Goal: Task Accomplishment & Management: Manage account settings

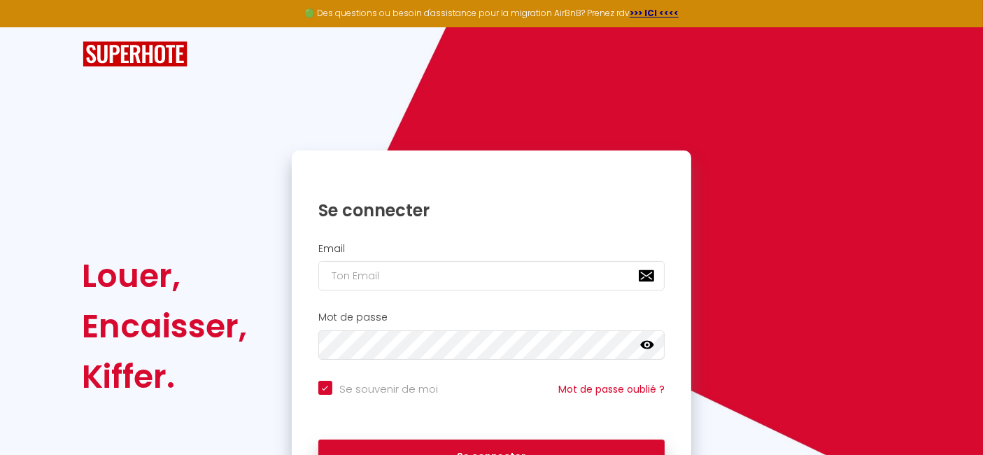
scroll to position [87, 0]
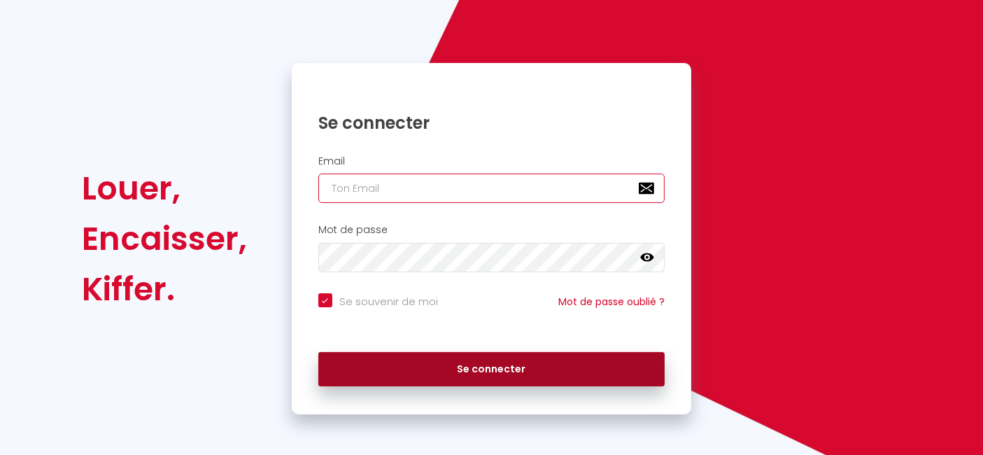
type input "[EMAIL_ADDRESS][DOMAIN_NAME]"
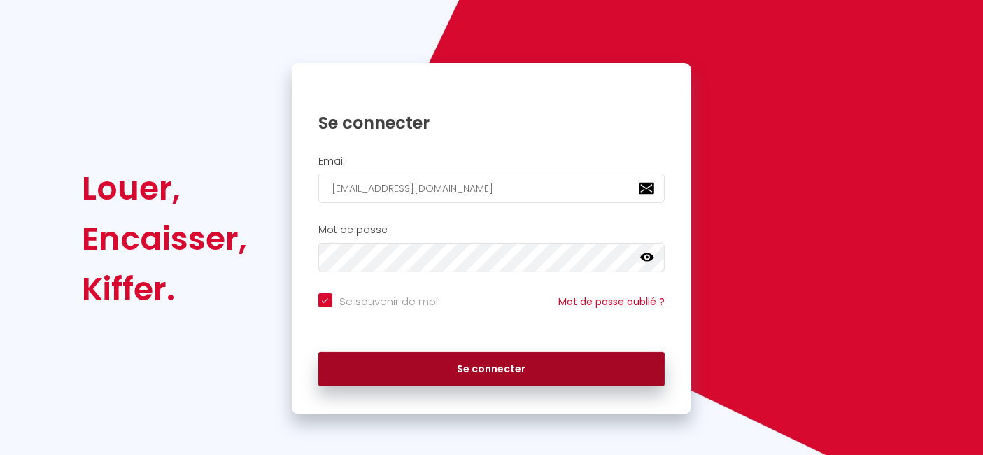
click at [499, 367] on button "Se connecter" at bounding box center [491, 369] width 347 height 35
checkbox input "true"
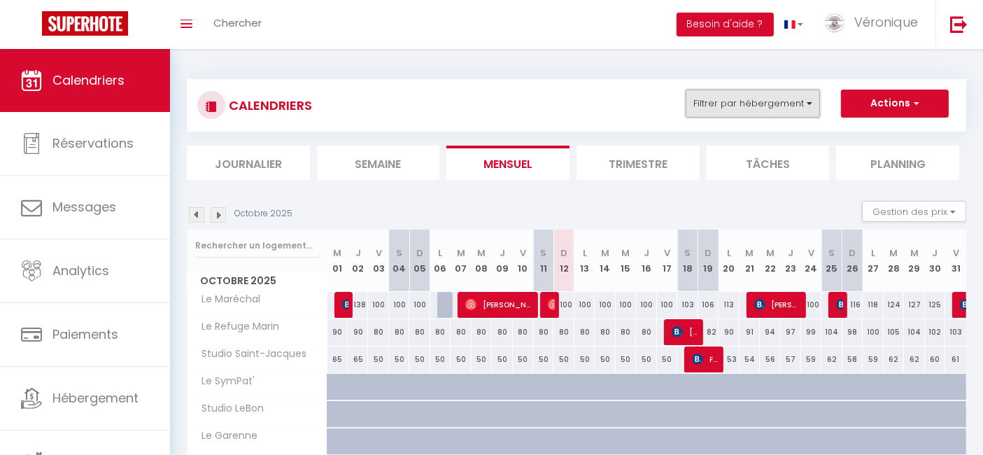
click at [814, 99] on button "Filtrer par hébergement" at bounding box center [753, 104] width 134 height 28
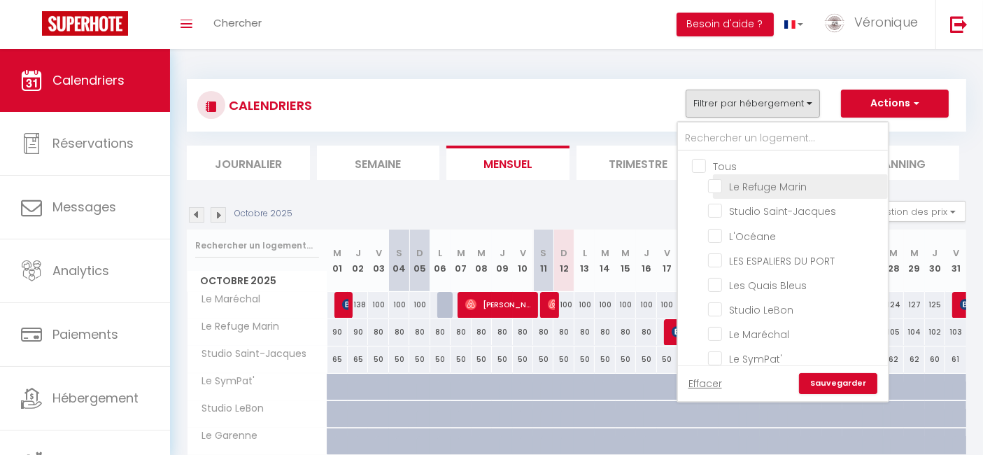
click at [754, 189] on input "Le Refuge Marin" at bounding box center [795, 185] width 175 height 14
checkbox input "true"
checkbox input "false"
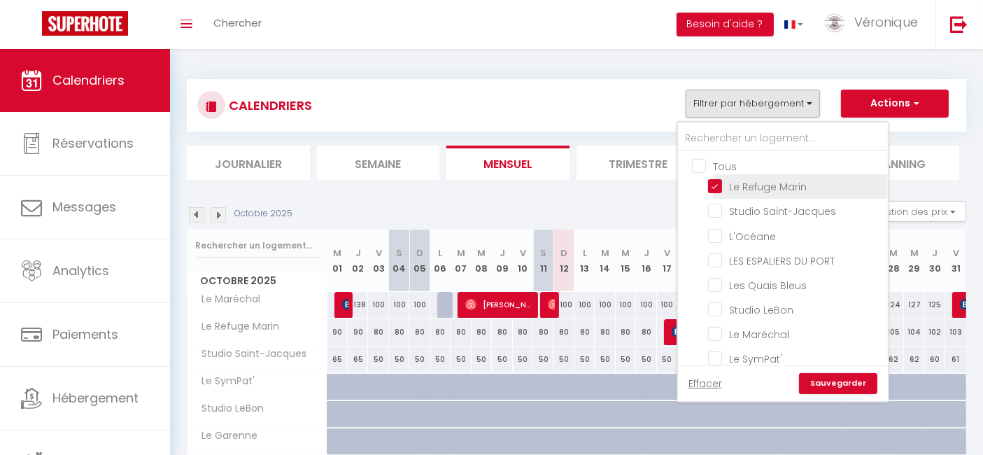
checkbox input "false"
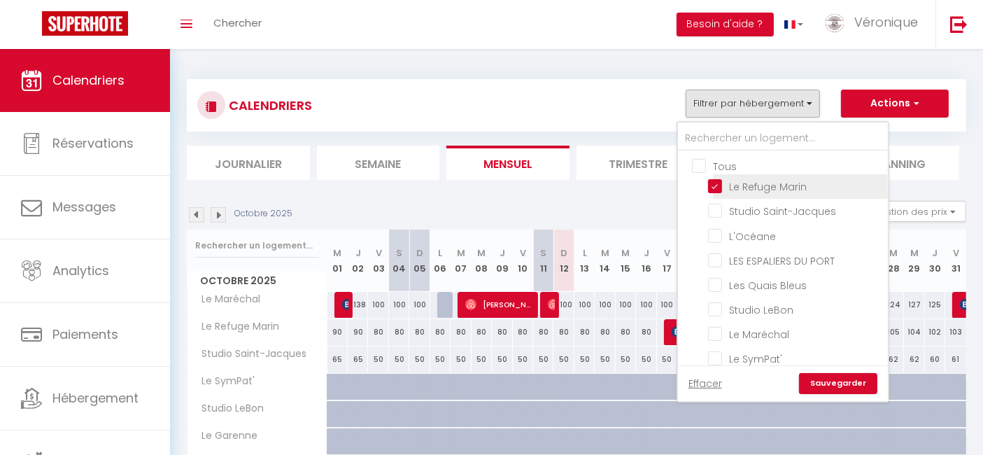
checkbox input "false"
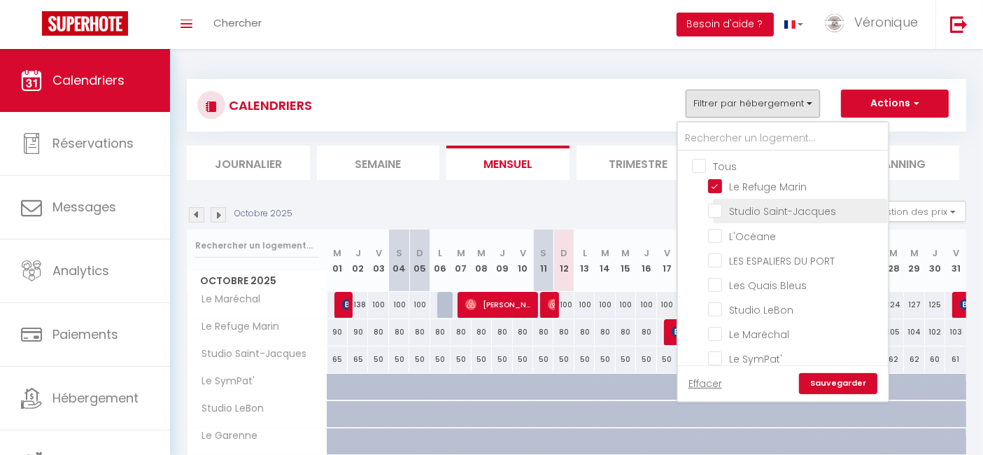
click at [754, 208] on input "Studio Saint-Jacques" at bounding box center [795, 210] width 175 height 14
checkbox input "true"
checkbox input "false"
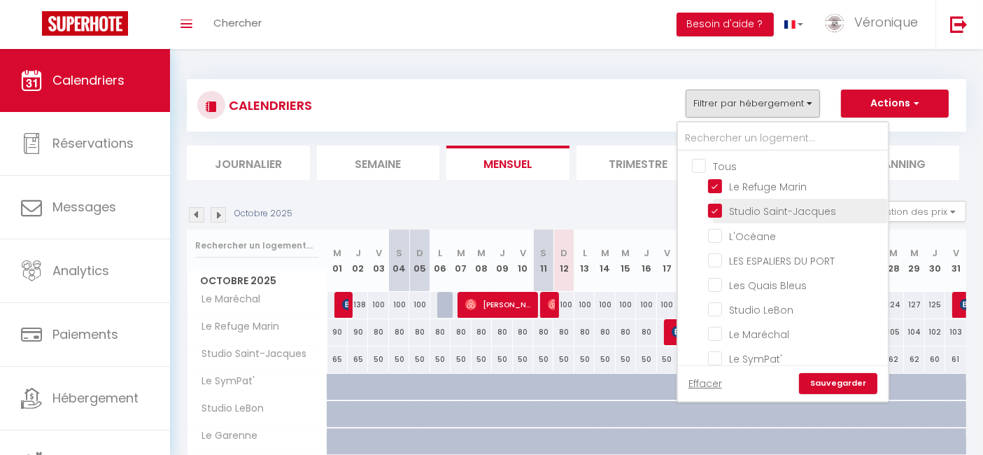
checkbox input "false"
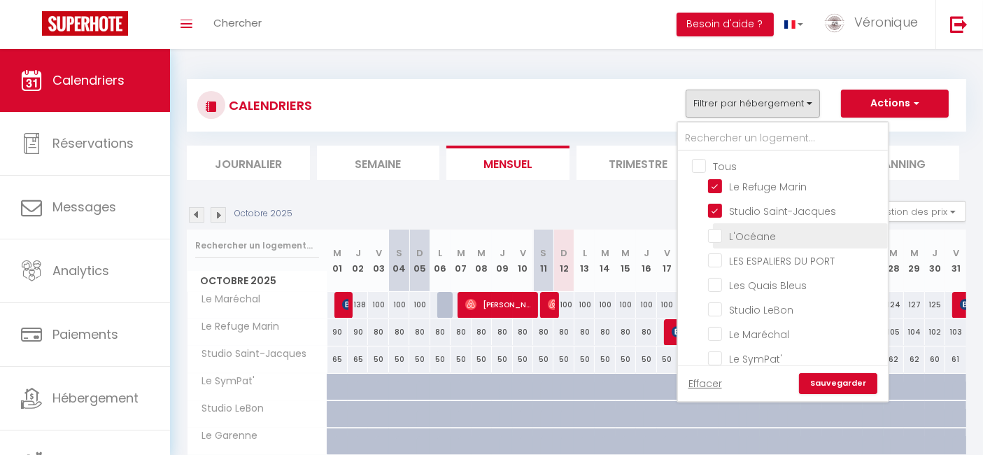
click at [752, 230] on input "L'Océane" at bounding box center [795, 234] width 175 height 14
checkbox input "true"
checkbox input "false"
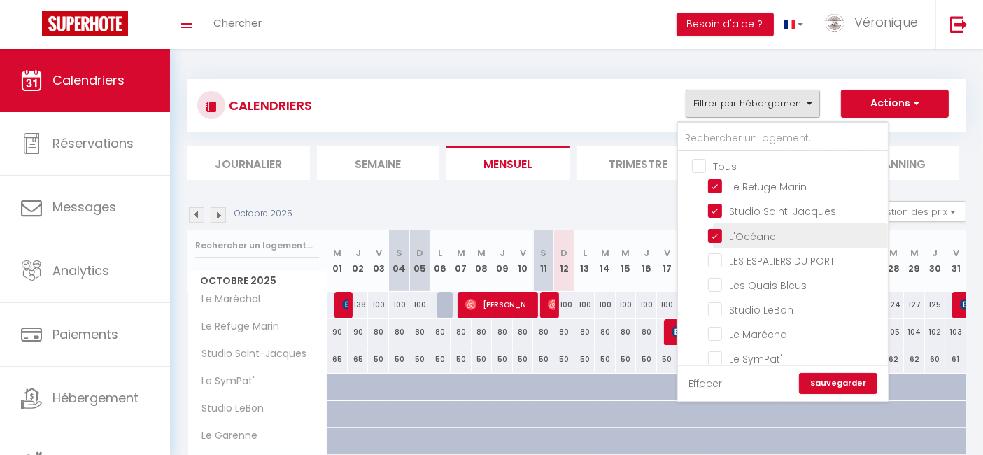
checkbox input "false"
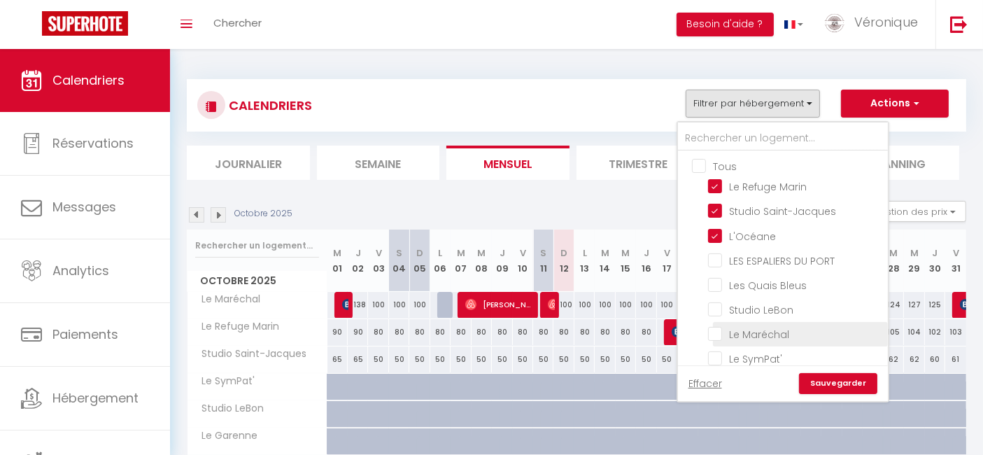
click at [757, 332] on input "Le Maréchal" at bounding box center [795, 333] width 175 height 14
checkbox input "true"
checkbox input "false"
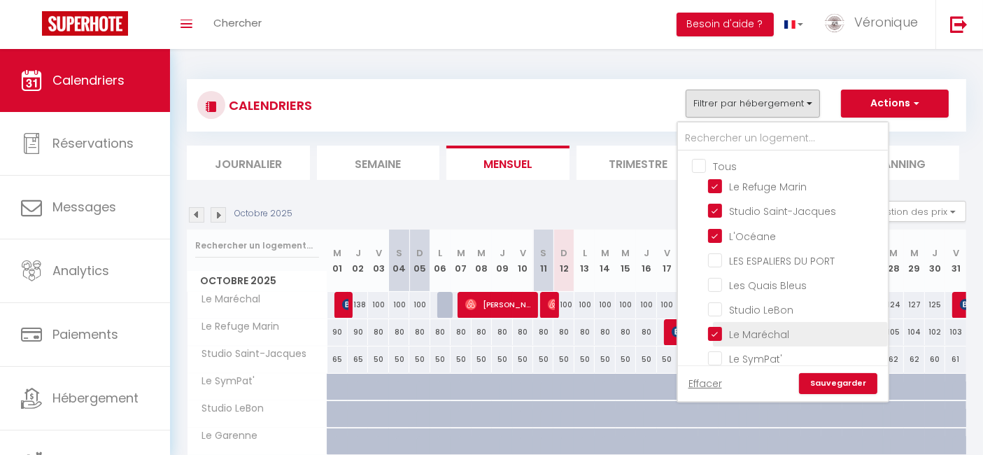
checkbox input "false"
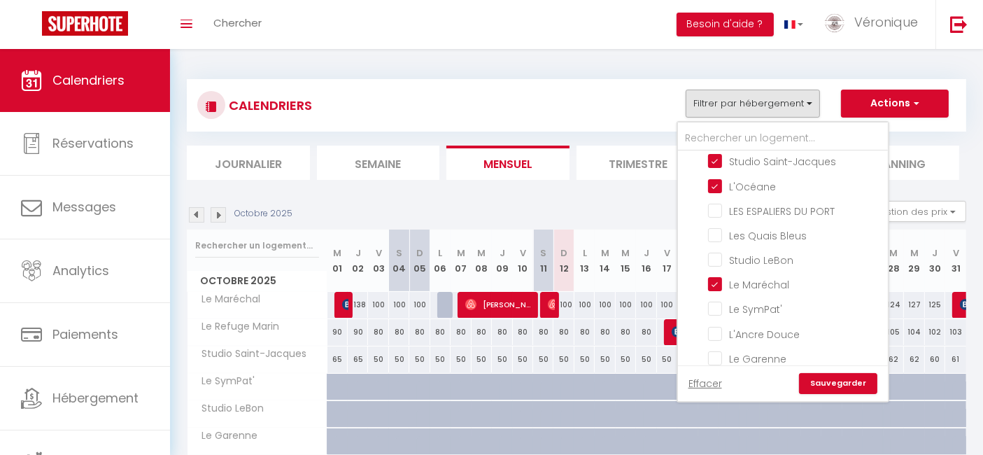
scroll to position [57, 0]
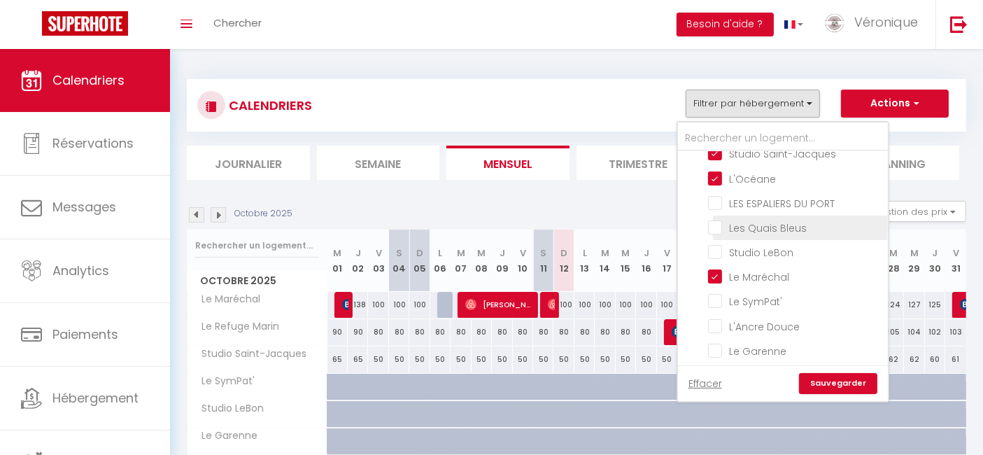
click at [715, 225] on input "Les Quais Bleus" at bounding box center [795, 227] width 175 height 14
checkbox input "true"
checkbox input "false"
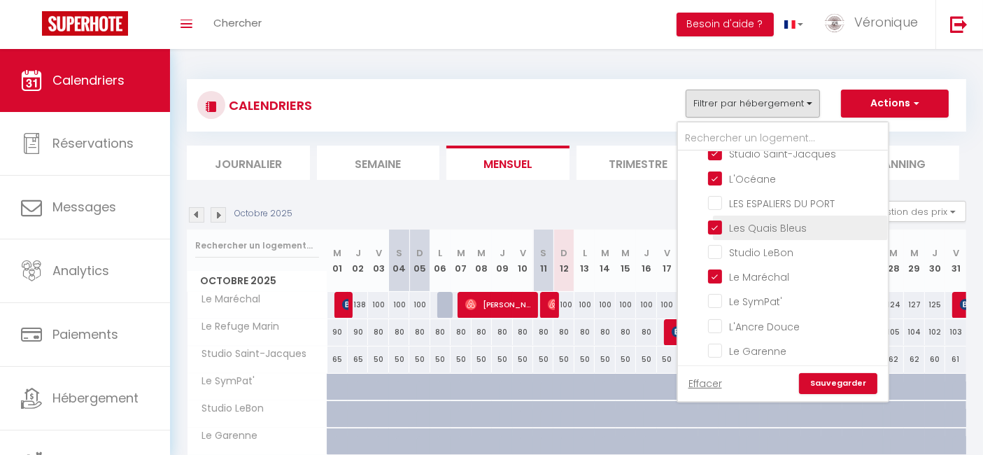
checkbox input "false"
click at [833, 379] on link "Sauvegarder" at bounding box center [838, 383] width 78 height 21
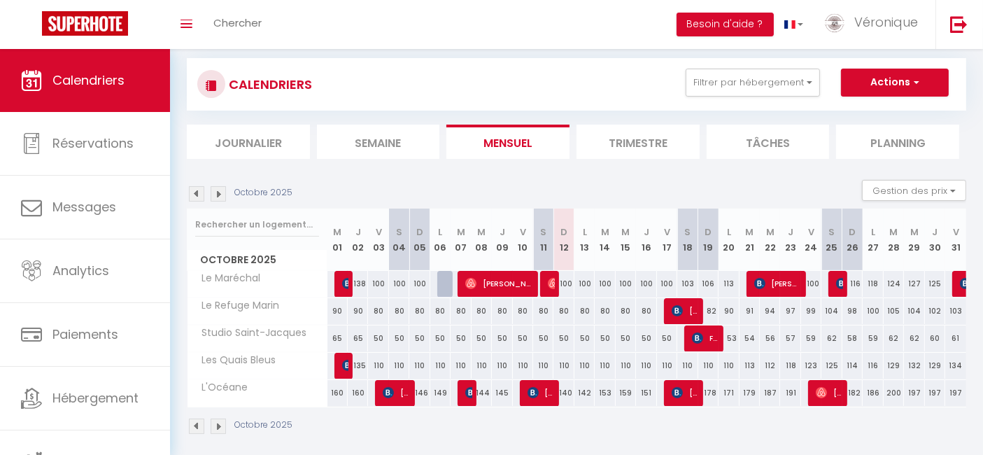
scroll to position [31, 0]
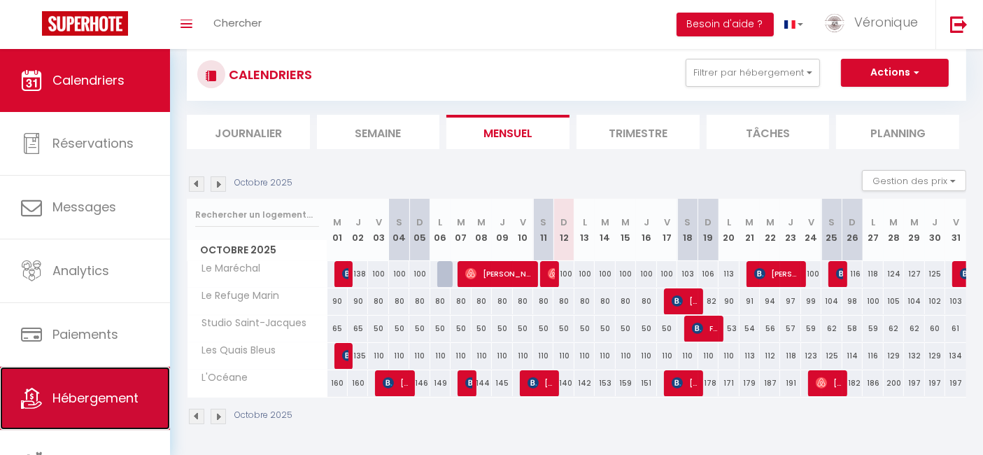
click at [111, 390] on span "Hébergement" at bounding box center [95, 397] width 86 height 17
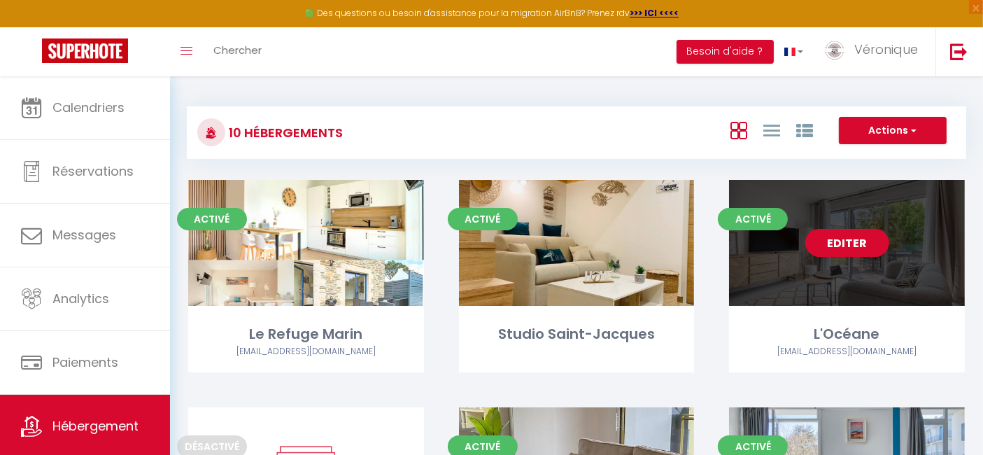
click at [871, 230] on link "Editer" at bounding box center [847, 243] width 84 height 28
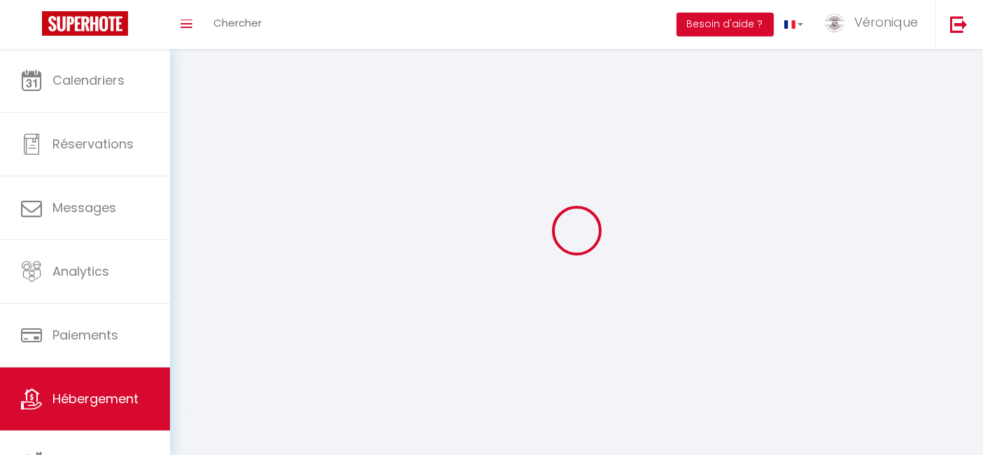
select select "1"
select select "28"
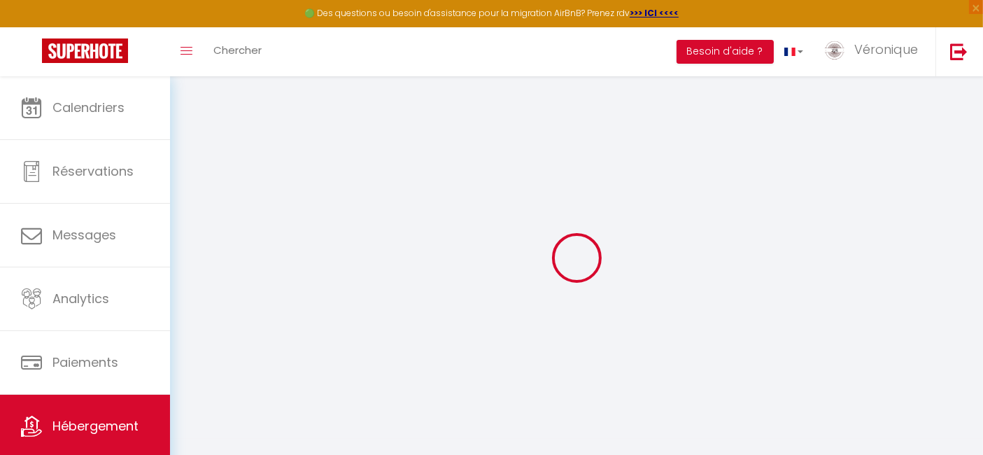
select select
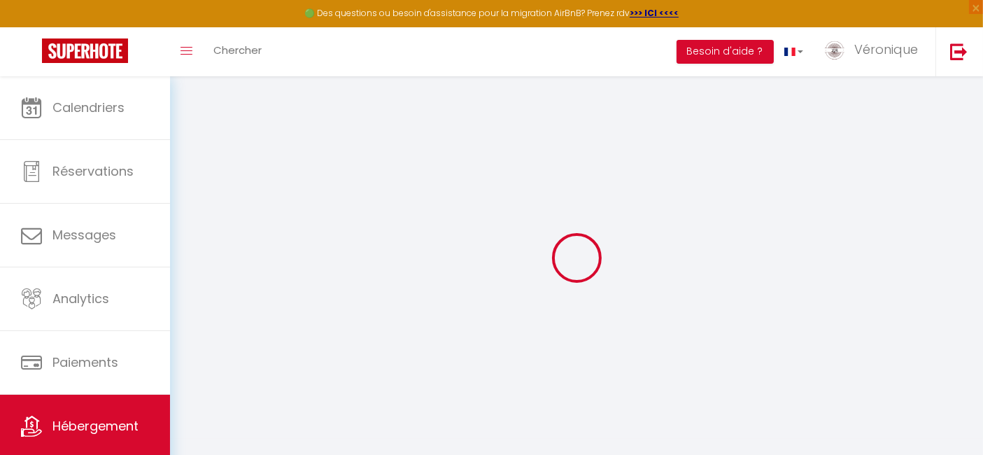
select select
checkbox input "false"
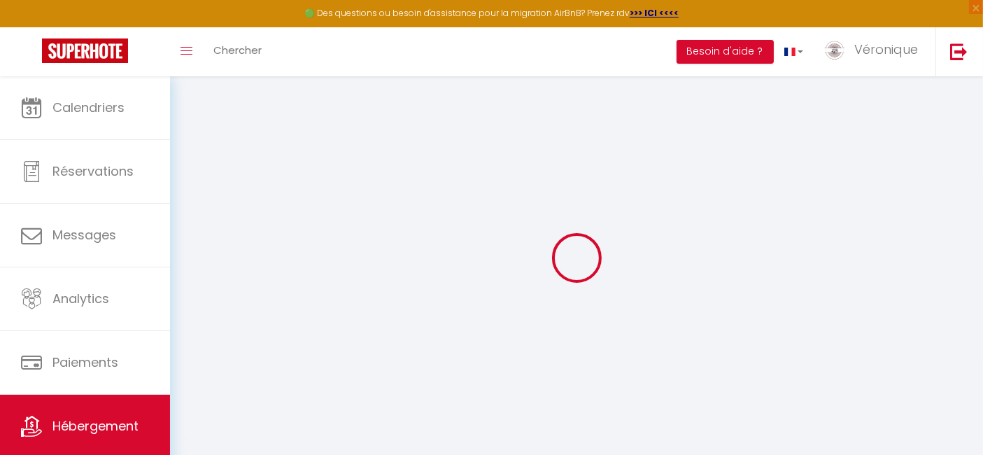
select select
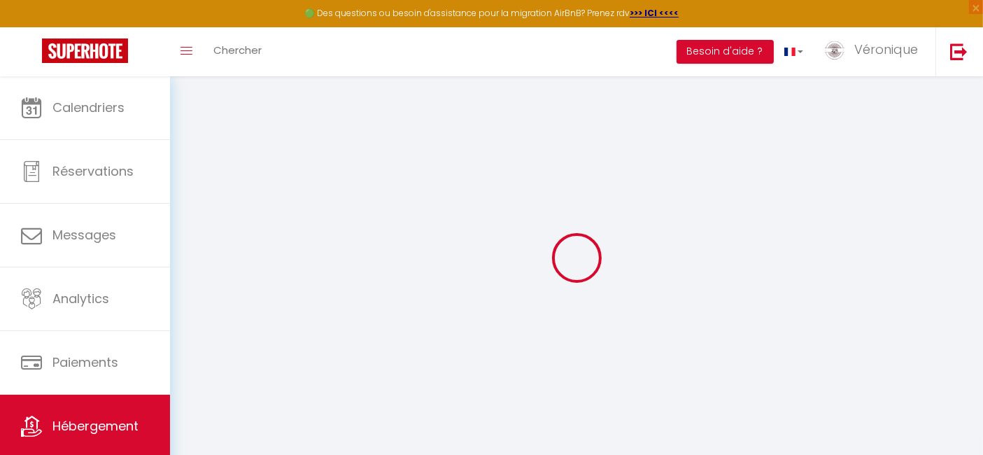
select select
checkbox input "false"
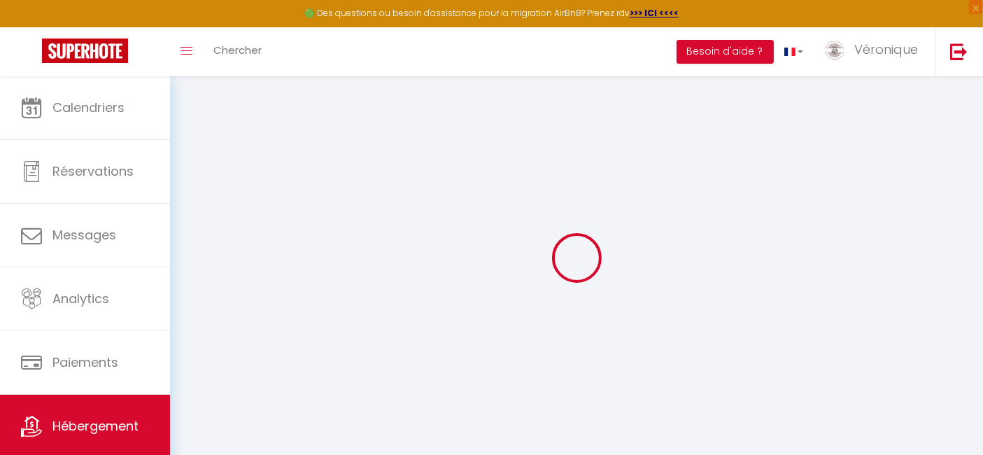
checkbox input "false"
select select
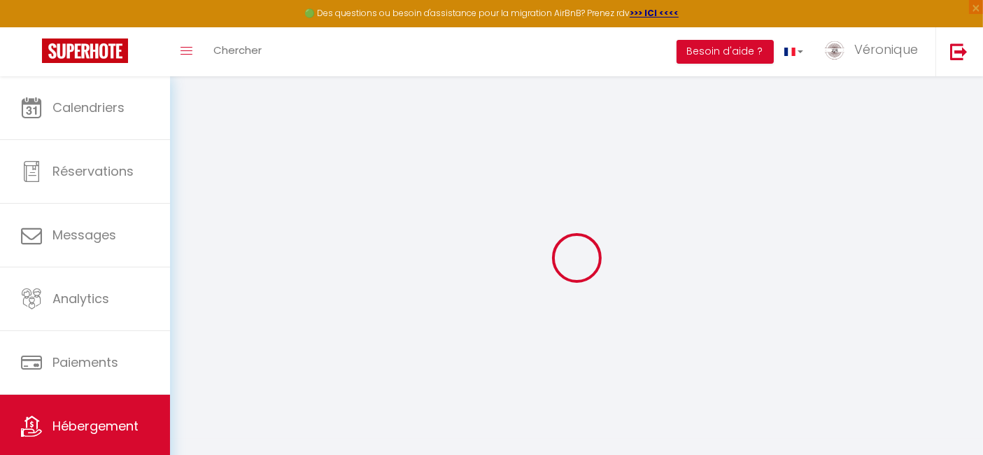
select select
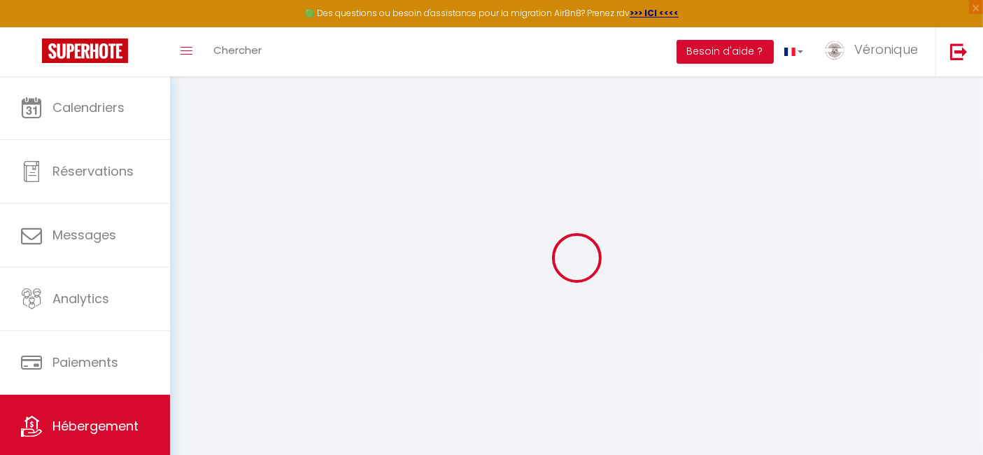
checkbox input "false"
select select
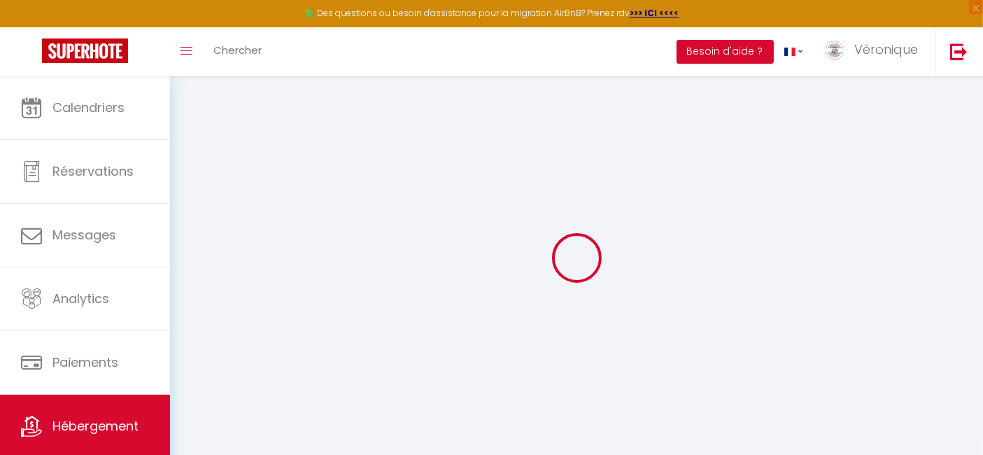
select select
type input "L'Océane"
type input "[PERSON_NAME] et [PERSON_NAME]"
type input "FRAUD"
type input "[STREET_ADDRESS]"
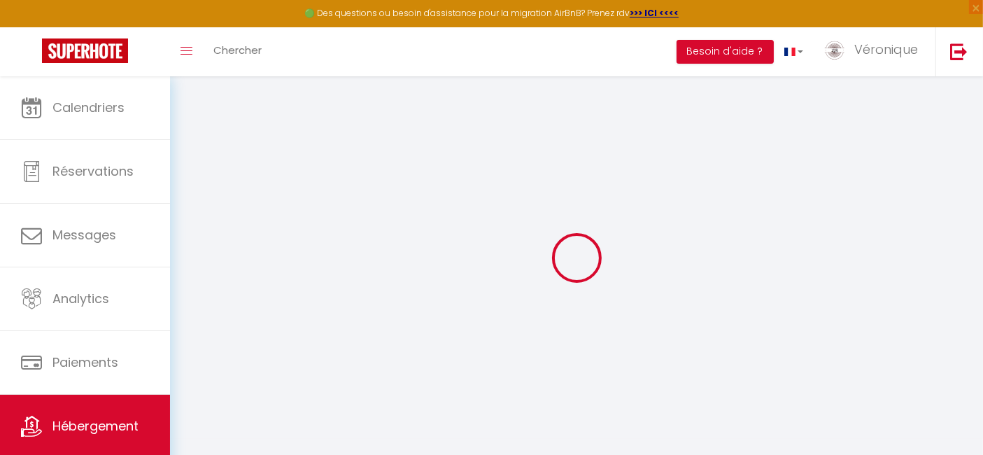
type input "56800"
type input "PLOERMEL"
select select "8"
select select "6"
select select "4"
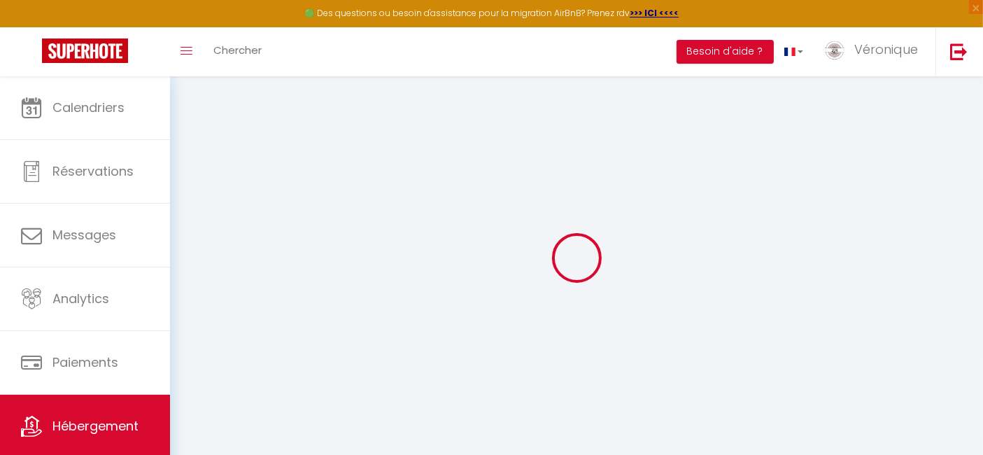
type input "150"
type input "95"
select select
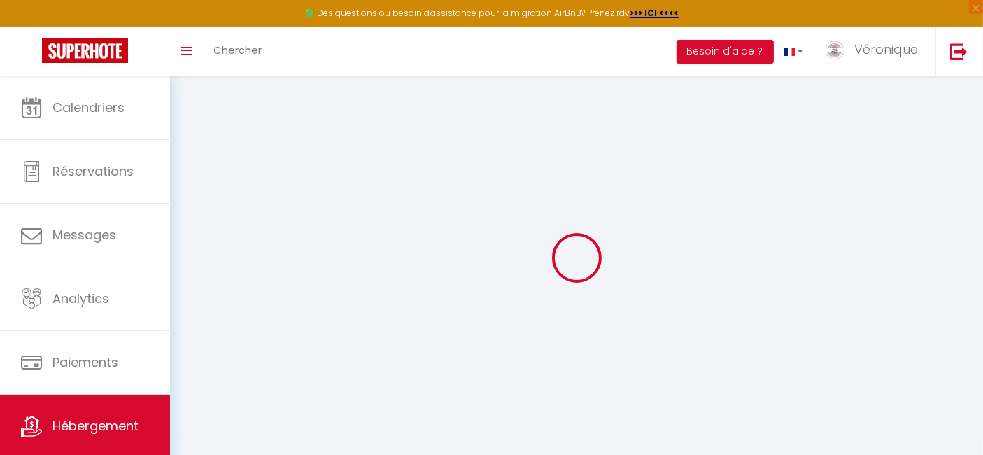
select select
type input "[STREET_ADDRESS][PERSON_NAME]"
type input "56000"
type input "Vannes"
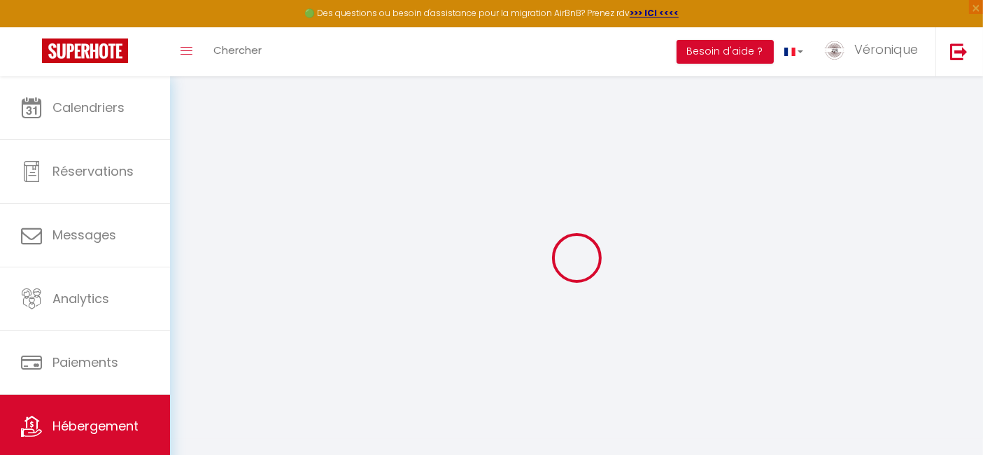
type input "[EMAIL_ADDRESS][DOMAIN_NAME]"
select select
checkbox input "true"
checkbox input "false"
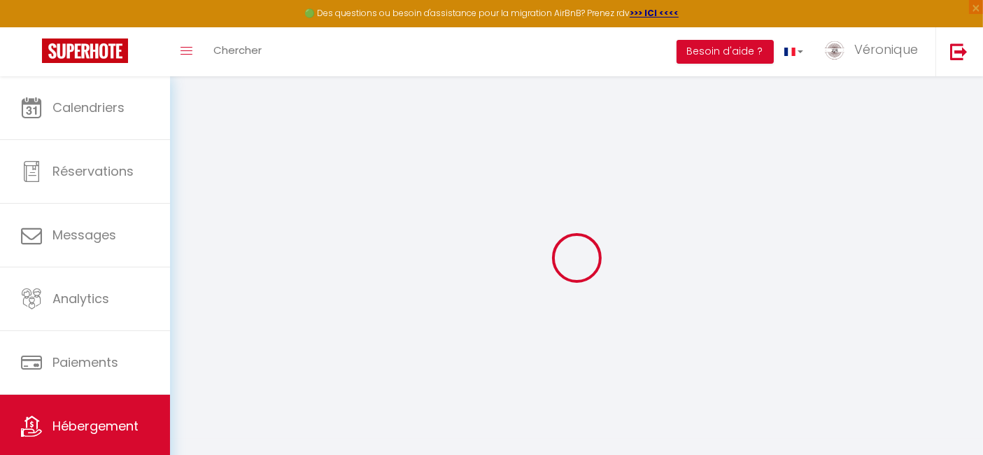
checkbox input "false"
type input "25"
type input "95"
type input "0"
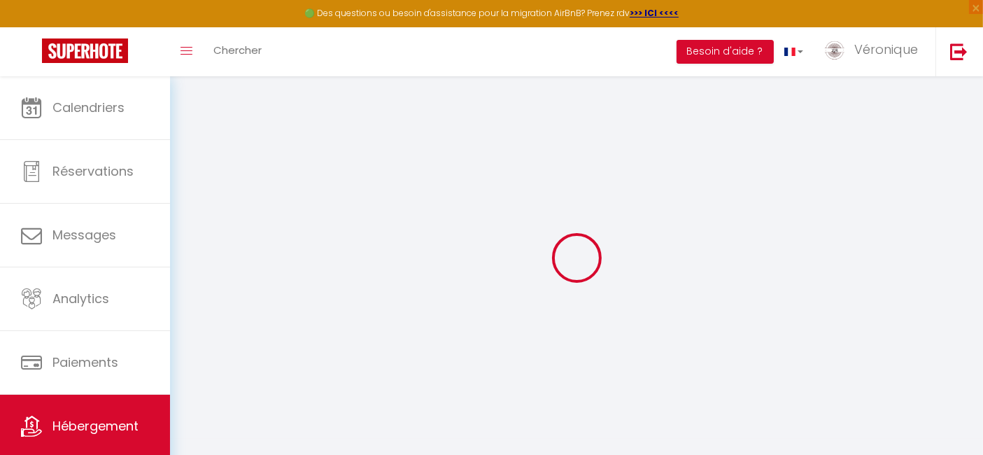
type input "0"
select select
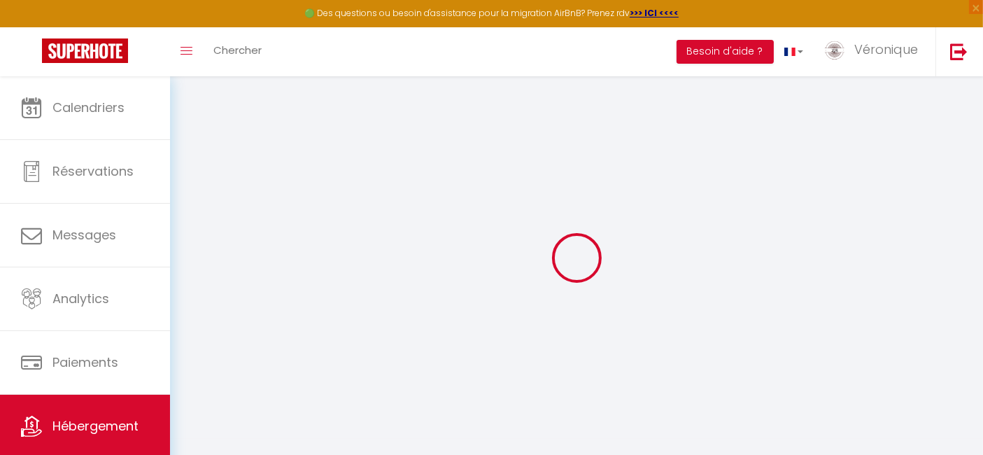
select select
checkbox input "true"
checkbox input "false"
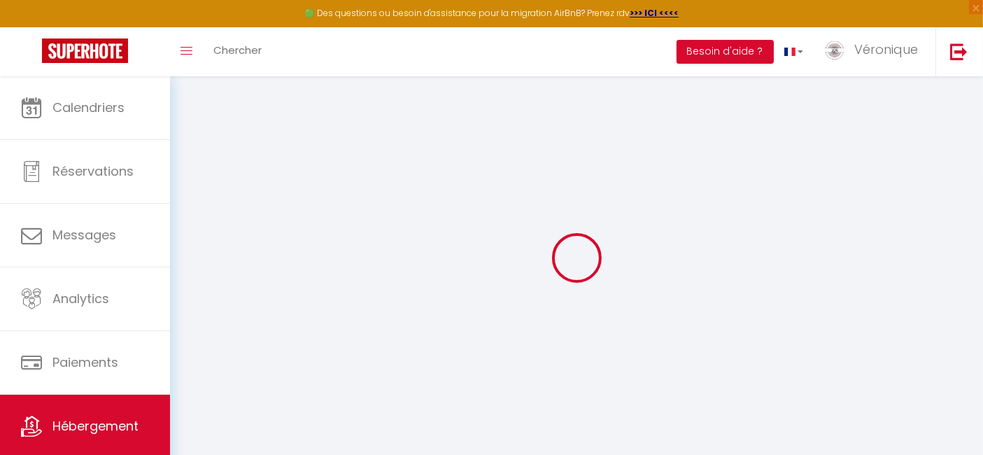
checkbox input "false"
select select "52373"
select select
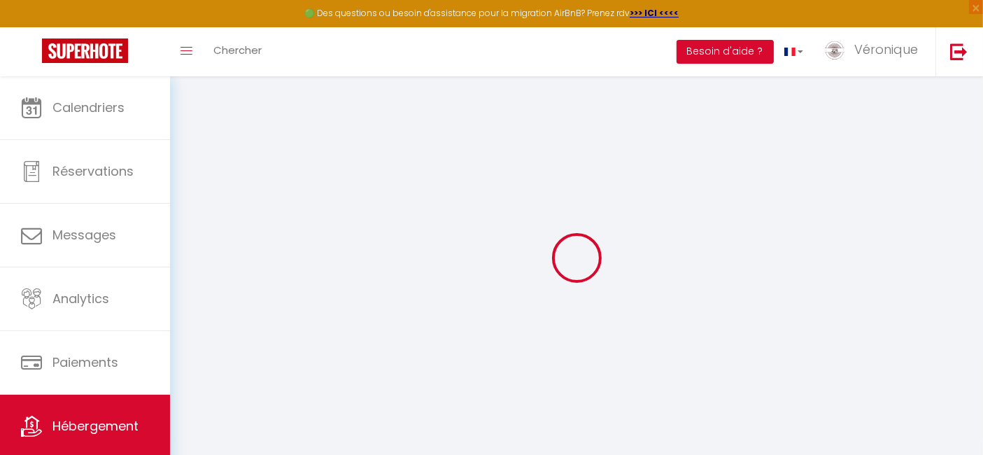
select select
checkbox input "true"
checkbox input "false"
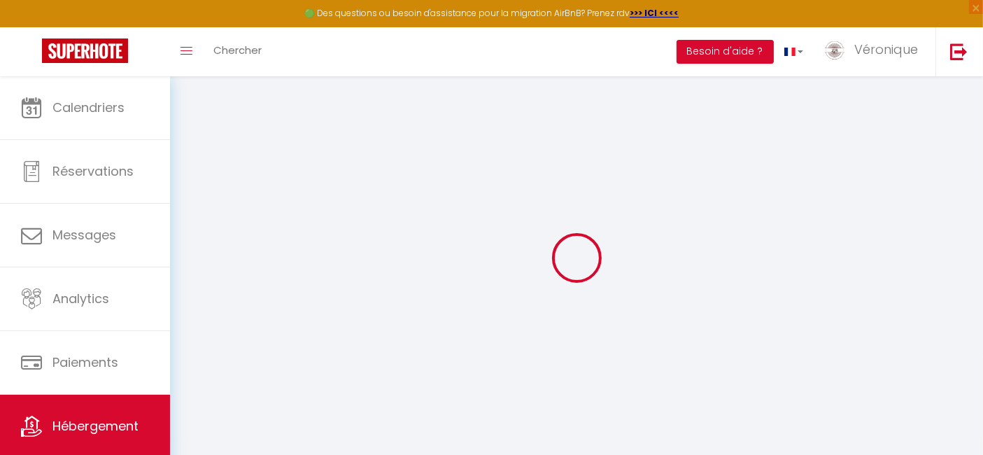
checkbox input "false"
select select
checkbox input "true"
checkbox input "false"
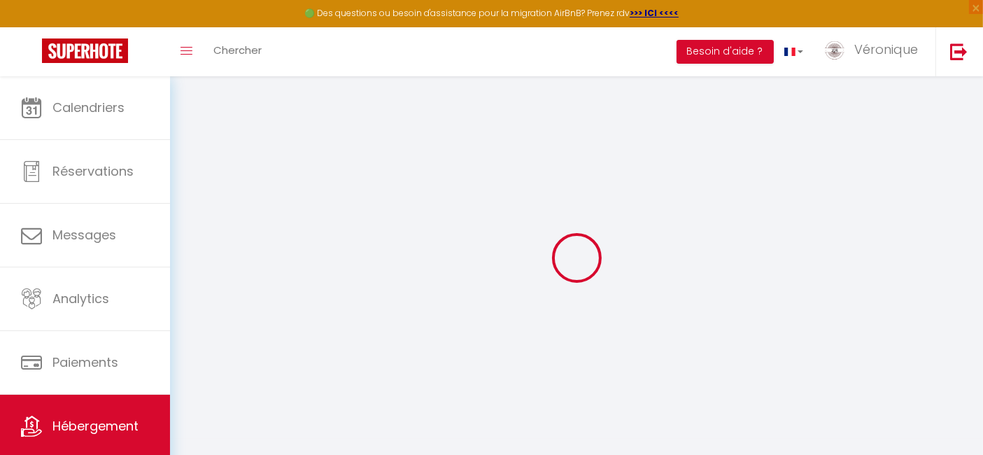
checkbox input "false"
select select
checkbox input "true"
checkbox input "false"
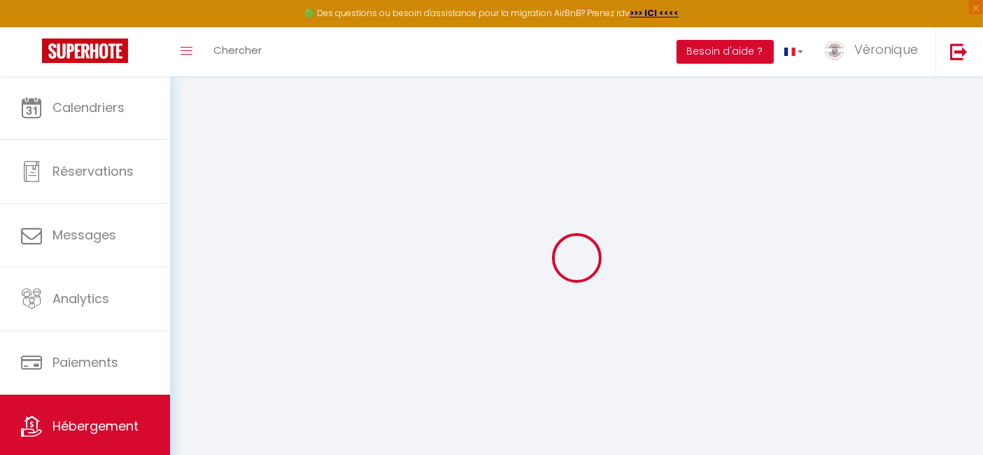
checkbox input "false"
select select
checkbox input "true"
checkbox input "false"
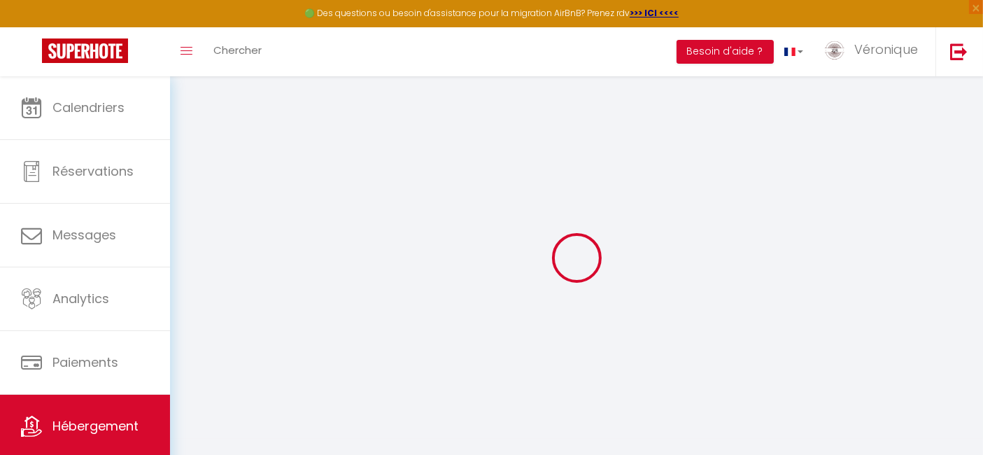
checkbox input "false"
select select "16:00"
select select
select select "11:00"
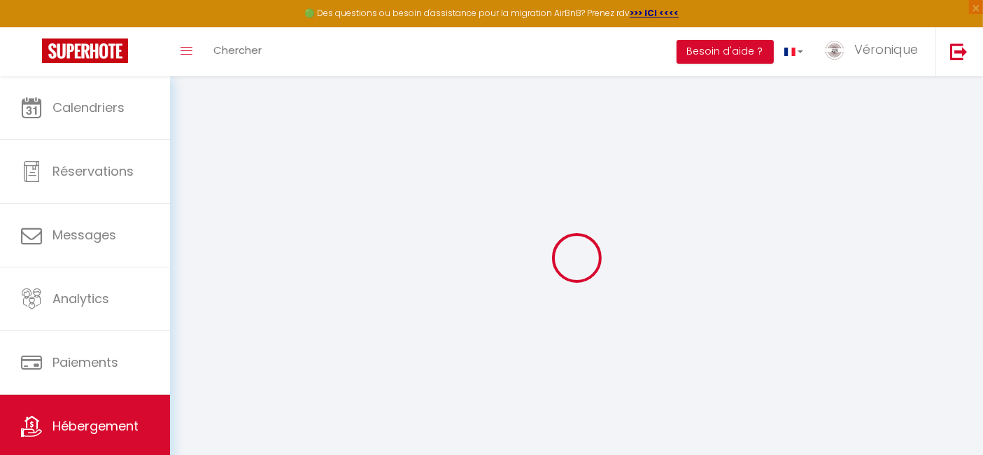
select select "30"
select select "120"
select select
checkbox input "true"
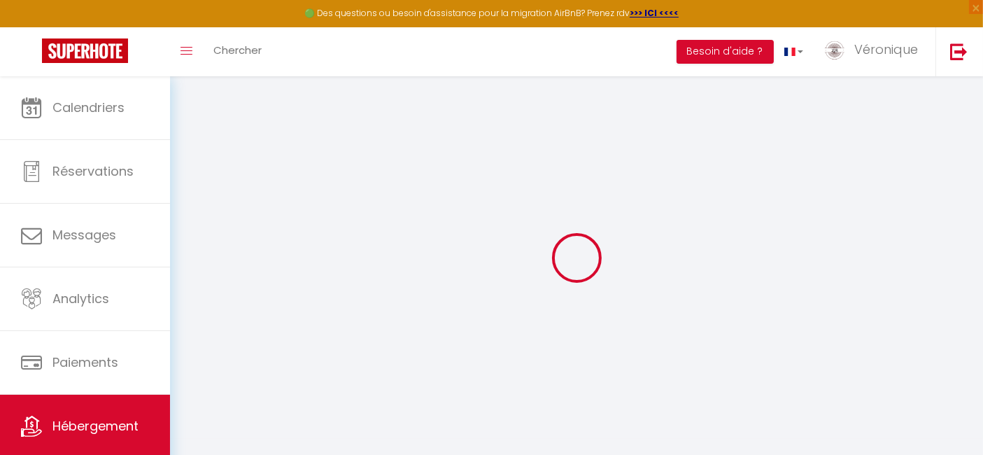
checkbox input "false"
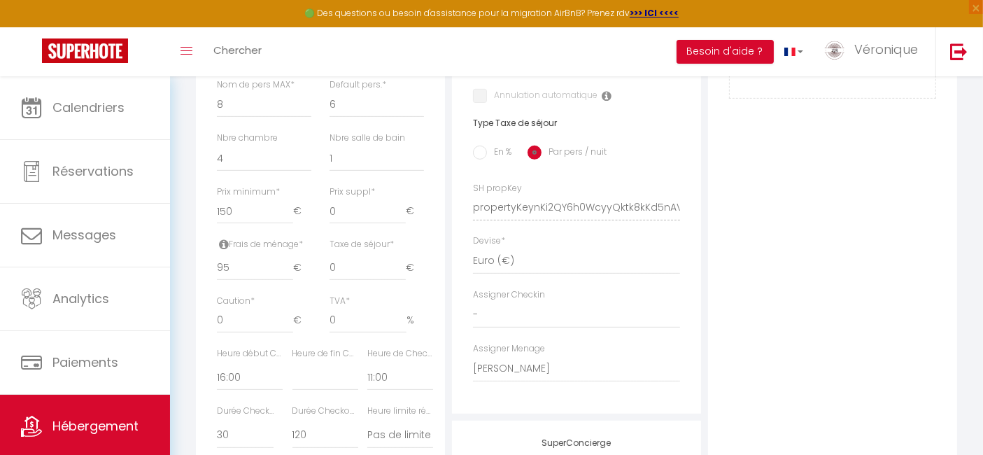
scroll to position [539, 0]
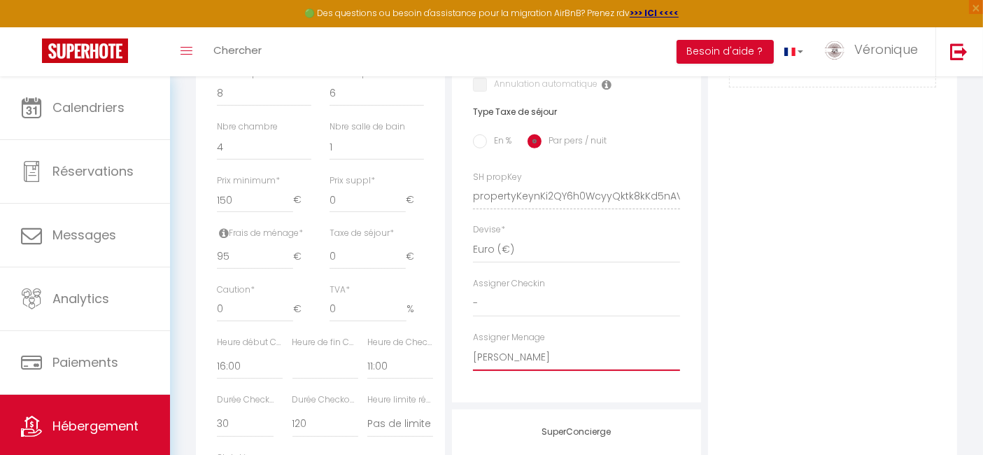
click at [600, 371] on select "- [PERSON_NAME] [PERSON_NAME] [PERSON_NAME] [PERSON_NAME] [PERSON_NAME] [PERSON…" at bounding box center [576, 357] width 207 height 27
select select "52131"
click at [473, 355] on select "- [PERSON_NAME] [PERSON_NAME] [PERSON_NAME] [PERSON_NAME] [PERSON_NAME] [PERSON…" at bounding box center [576, 357] width 207 height 27
select select
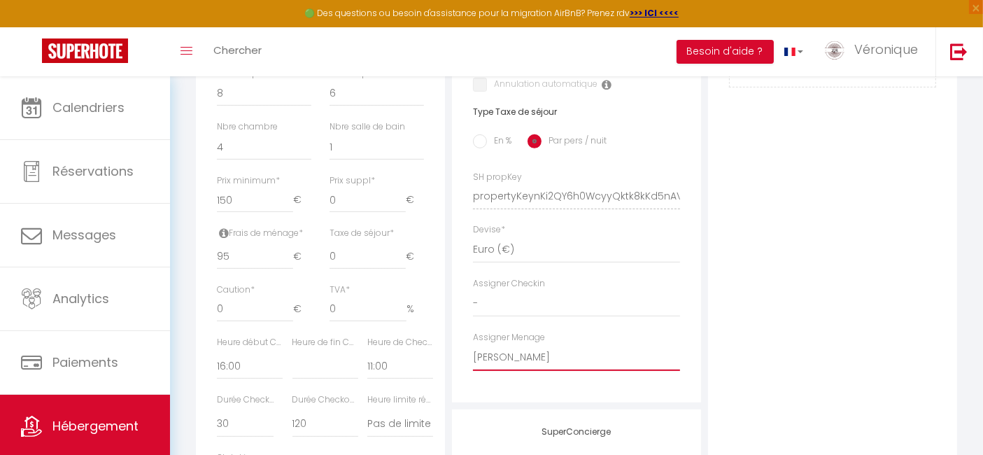
checkbox input "true"
checkbox input "false"
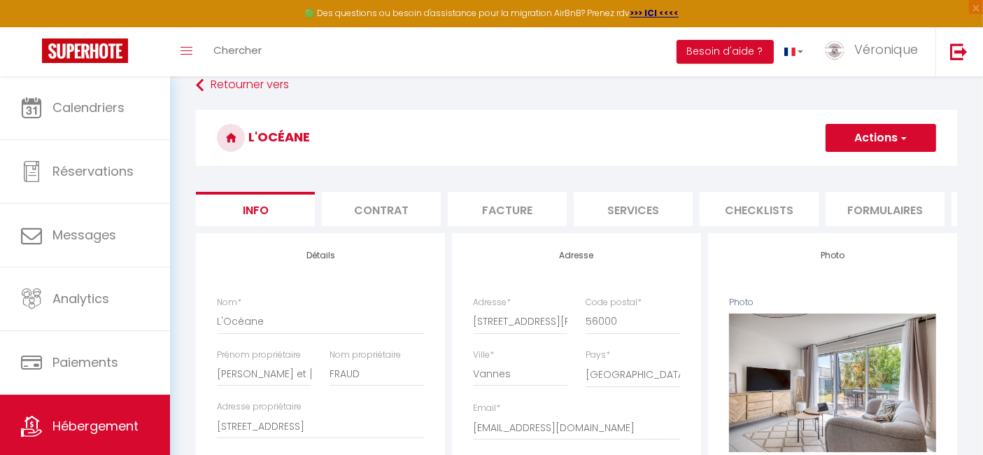
scroll to position [0, 0]
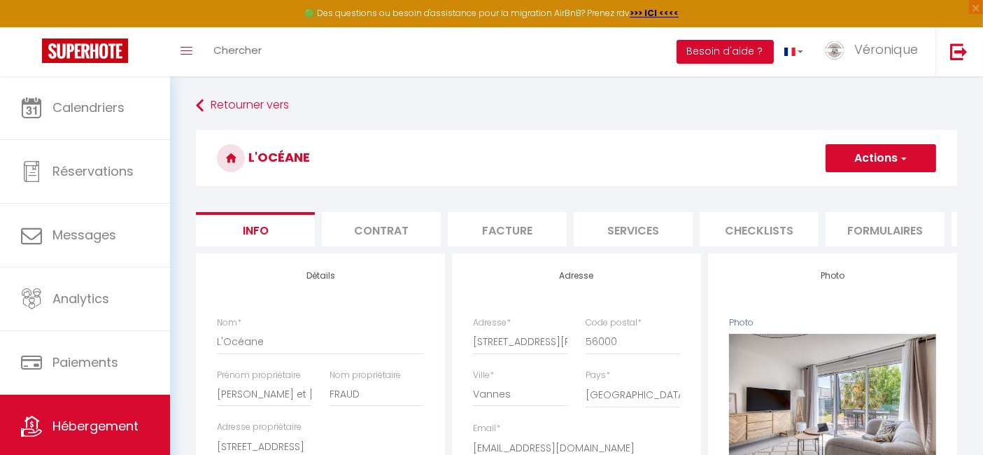
click at [887, 157] on button "Actions" at bounding box center [881, 158] width 111 height 28
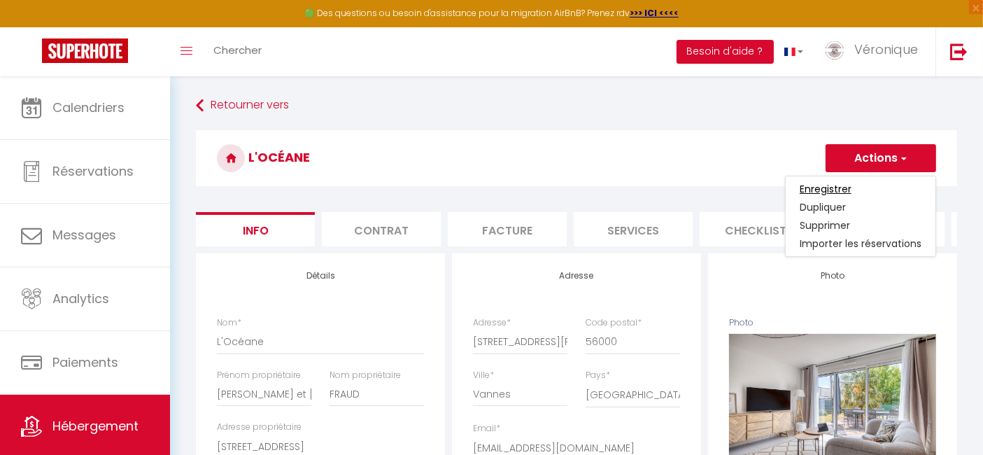
click at [840, 182] on input "Enregistrer" at bounding box center [826, 189] width 52 height 14
